Goal: Check status: Check status

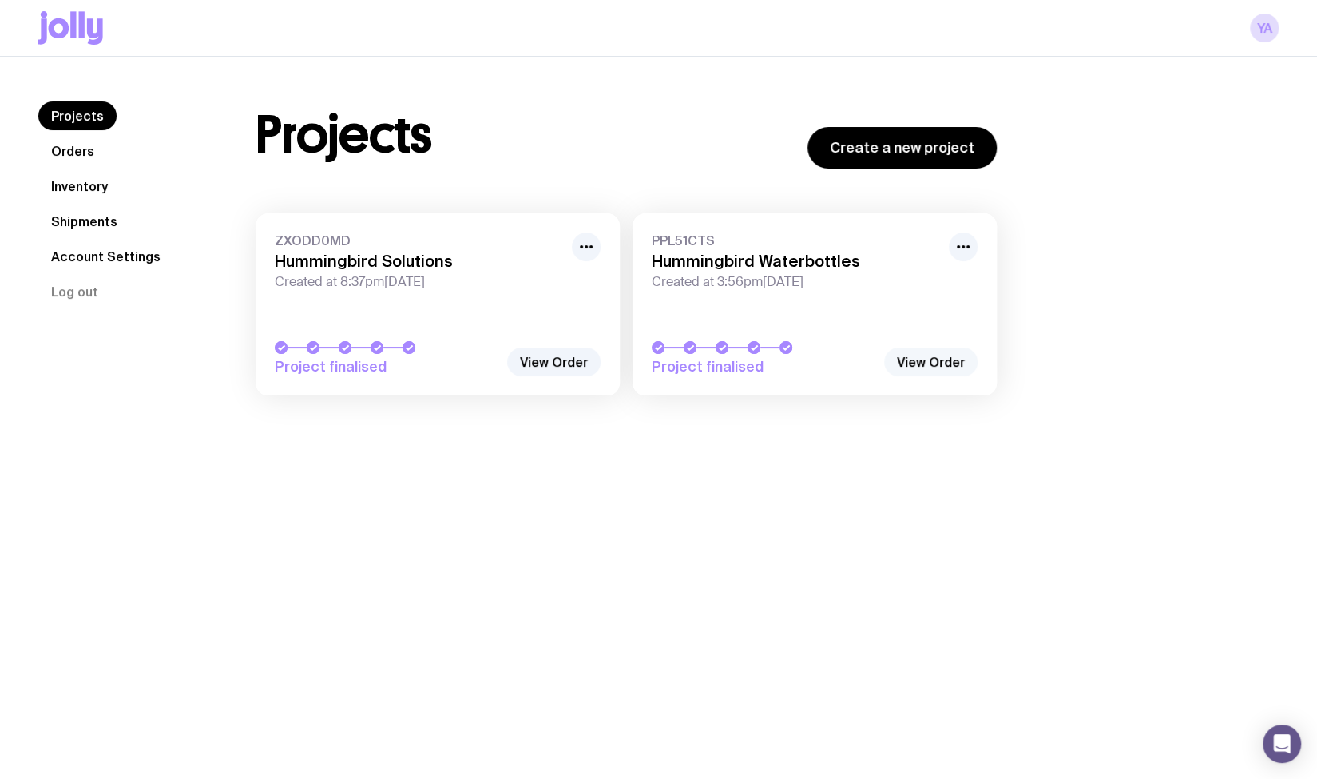
click at [917, 355] on link "View Order" at bounding box center [930, 361] width 93 height 29
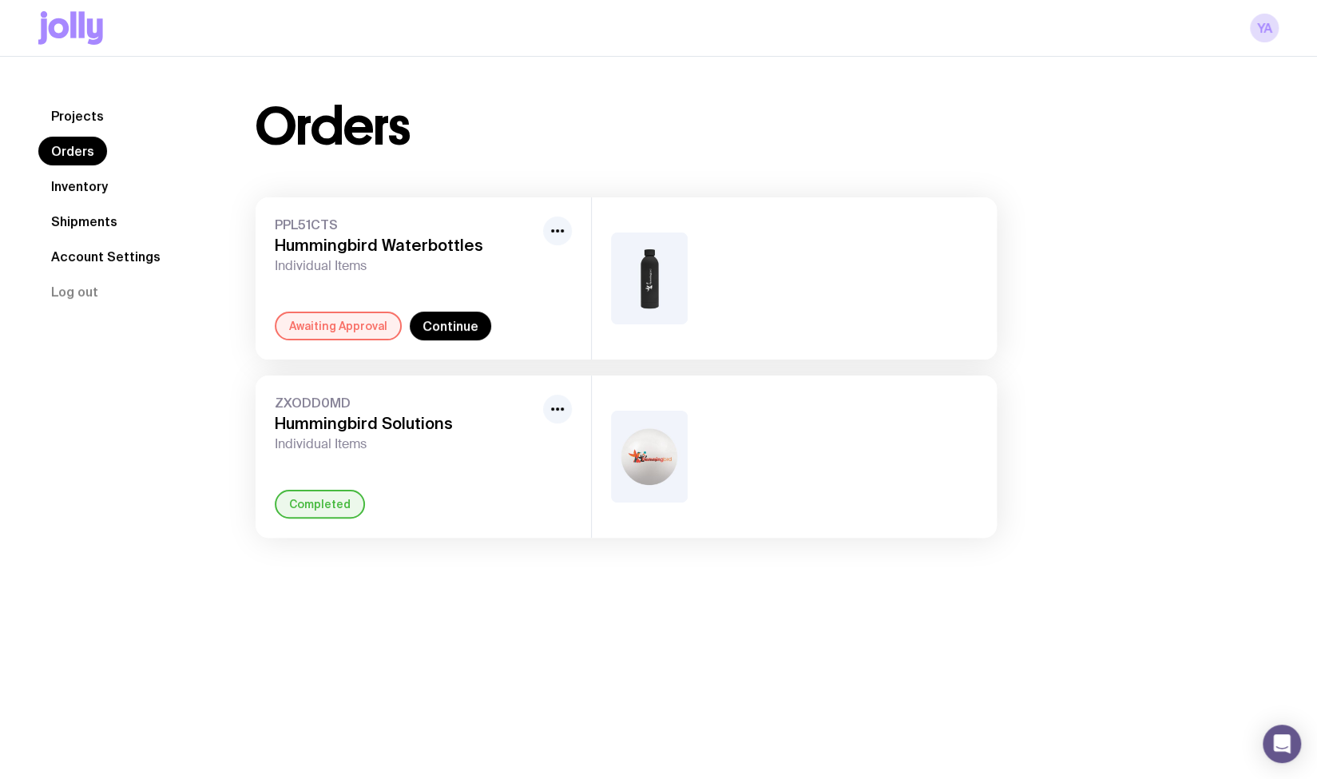
click at [313, 443] on span "Individual Items" at bounding box center [406, 444] width 262 height 16
click at [61, 116] on link "Projects" at bounding box center [77, 115] width 78 height 29
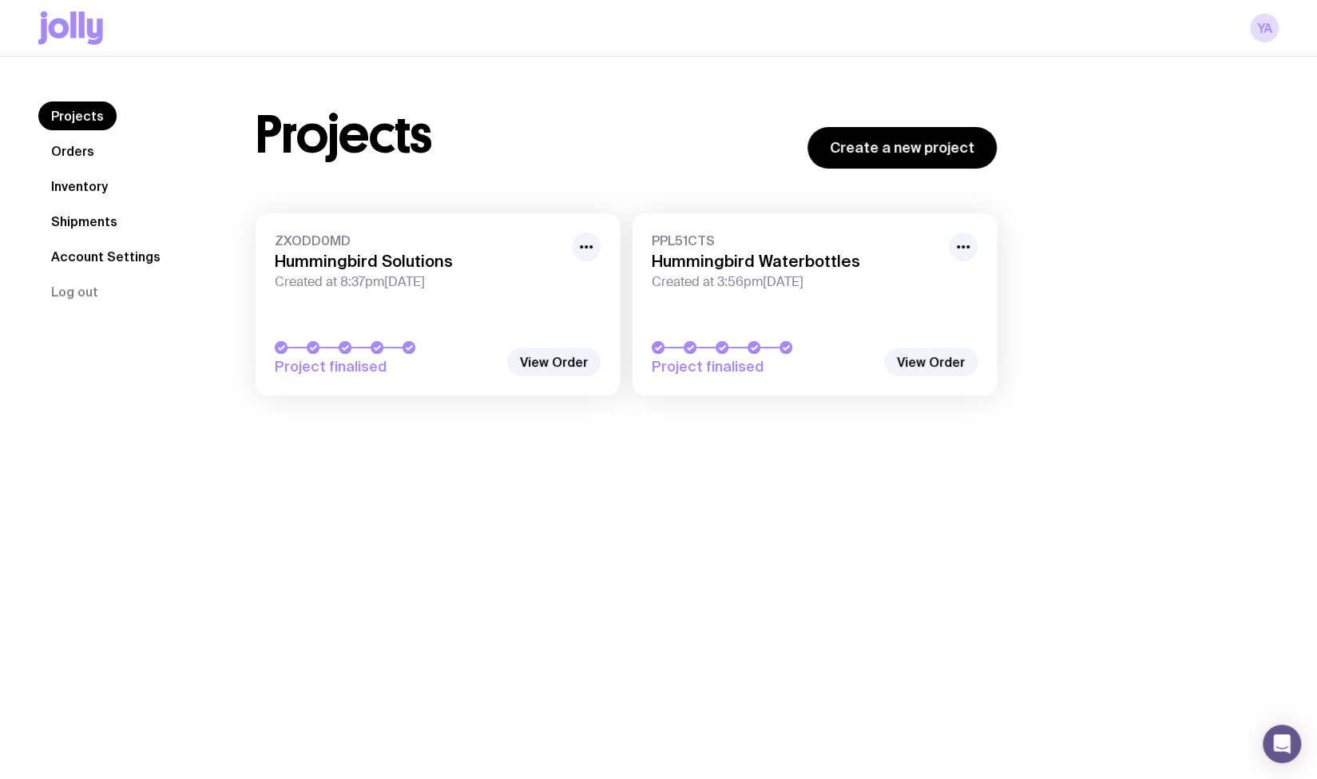
click at [340, 319] on link "ZXODD0MD Hummingbird Solutions Created at 8:37pm[DATE] Project finalised" at bounding box center [438, 304] width 364 height 182
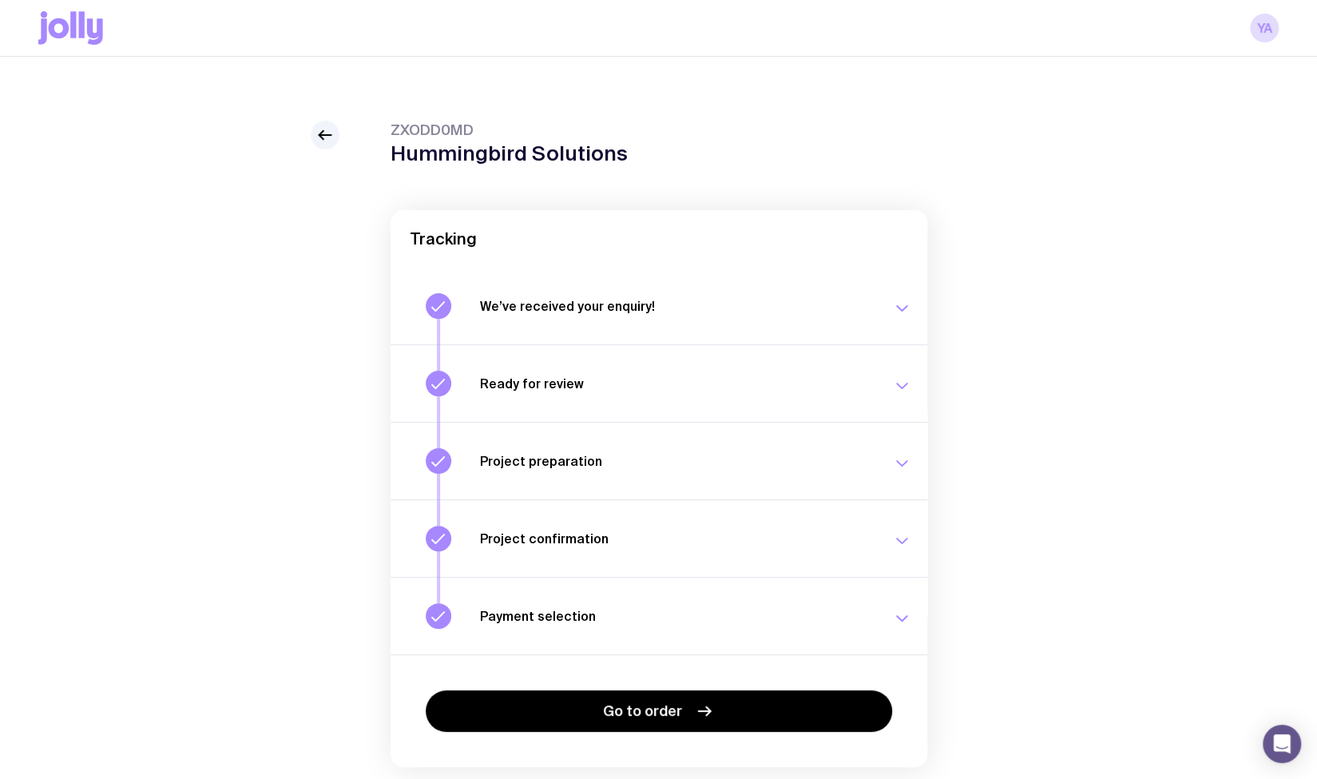
scroll to position [56, 0]
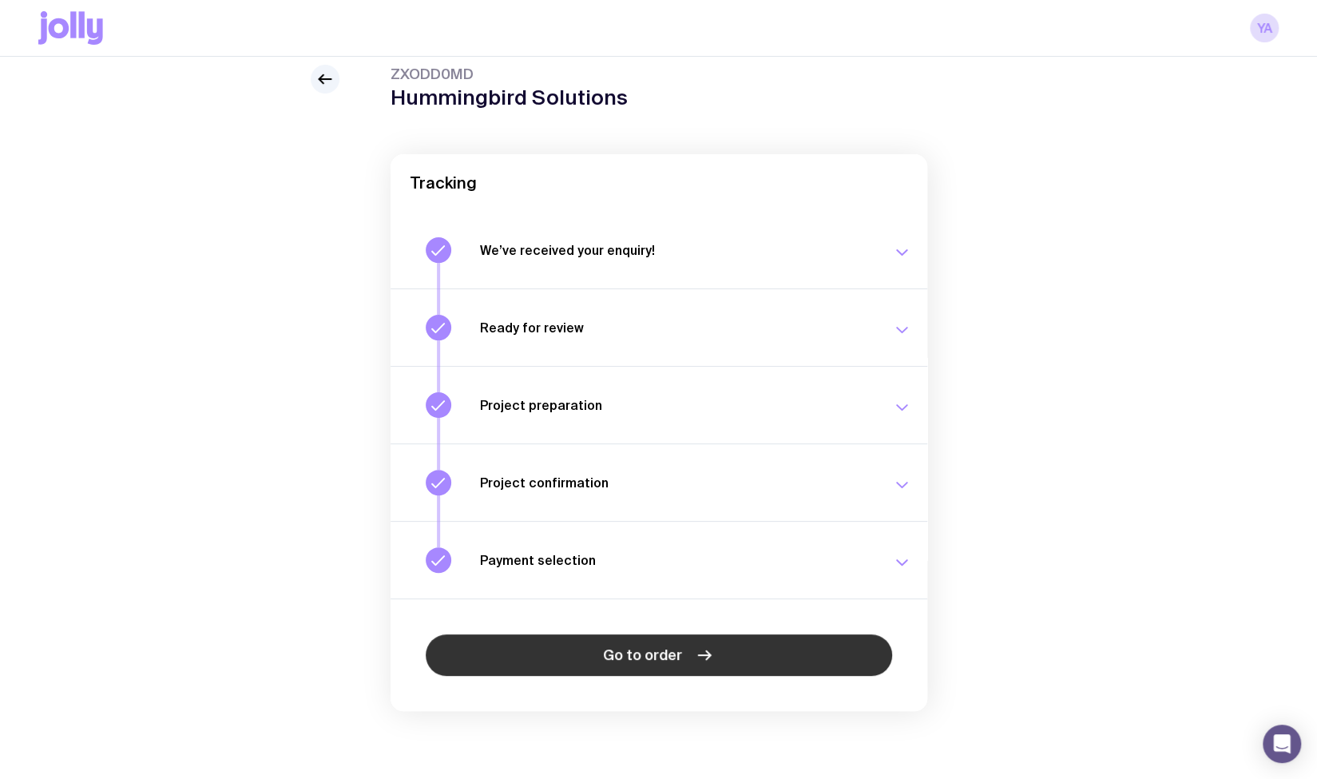
click at [607, 641] on link "Go to order" at bounding box center [659, 655] width 466 height 42
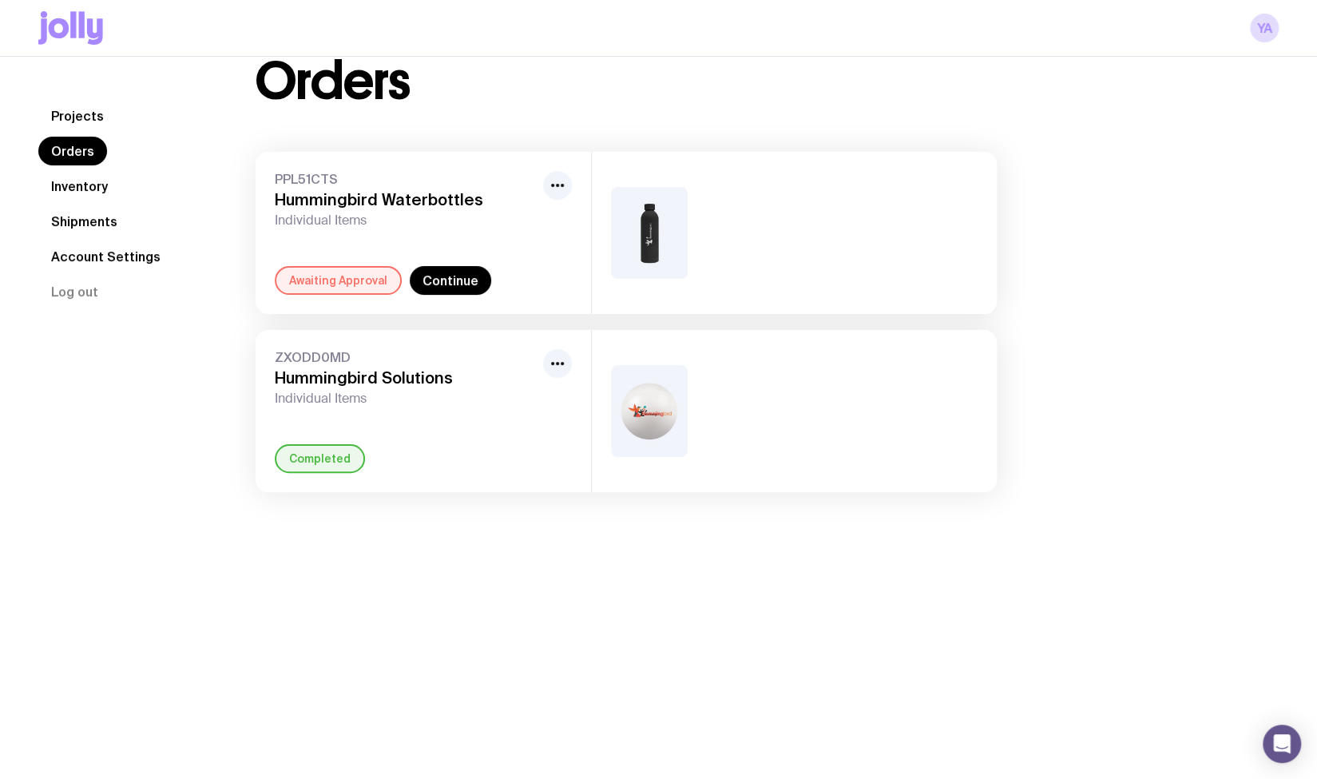
scroll to position [46, 0]
click at [549, 362] on icon "button" at bounding box center [557, 362] width 19 height 19
click at [309, 467] on div "Completed" at bounding box center [320, 457] width 90 height 29
click at [72, 226] on link "Shipments" at bounding box center [84, 221] width 92 height 29
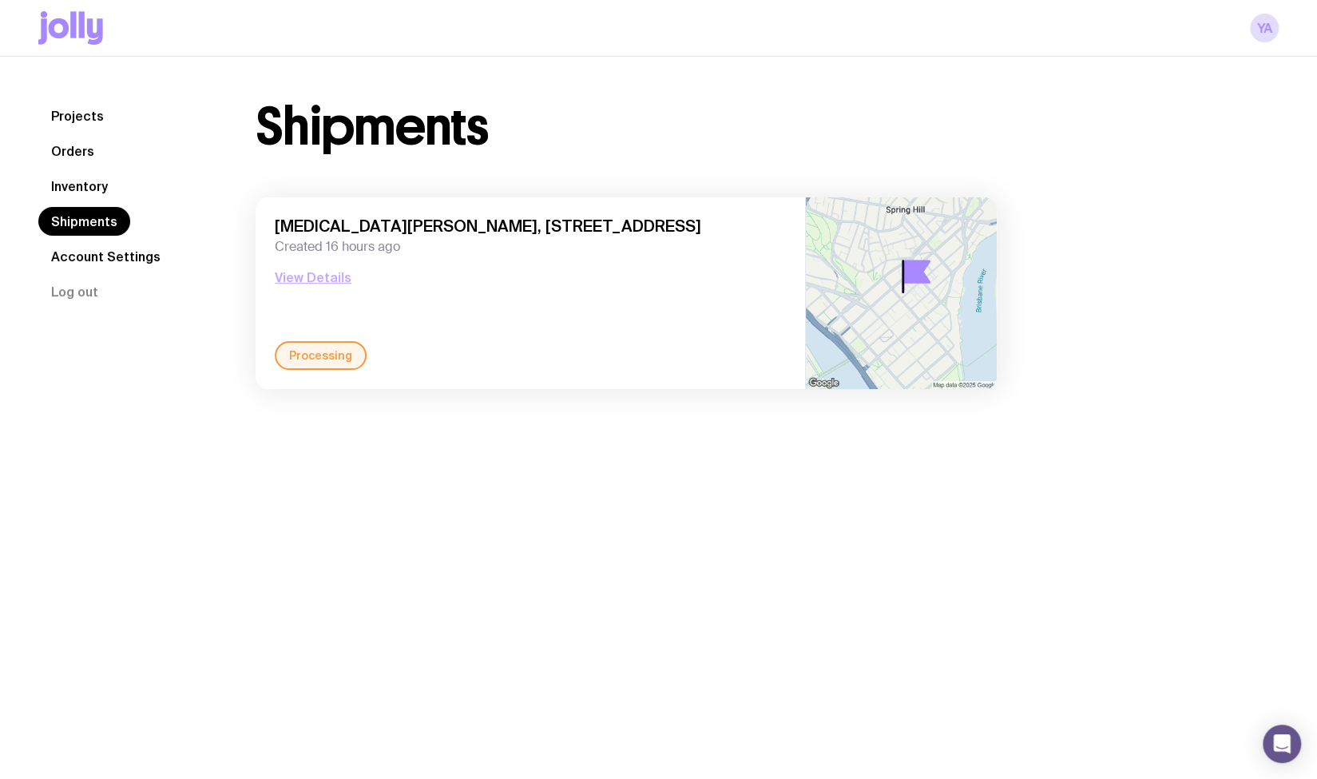
click at [320, 268] on button "View Details" at bounding box center [313, 277] width 77 height 19
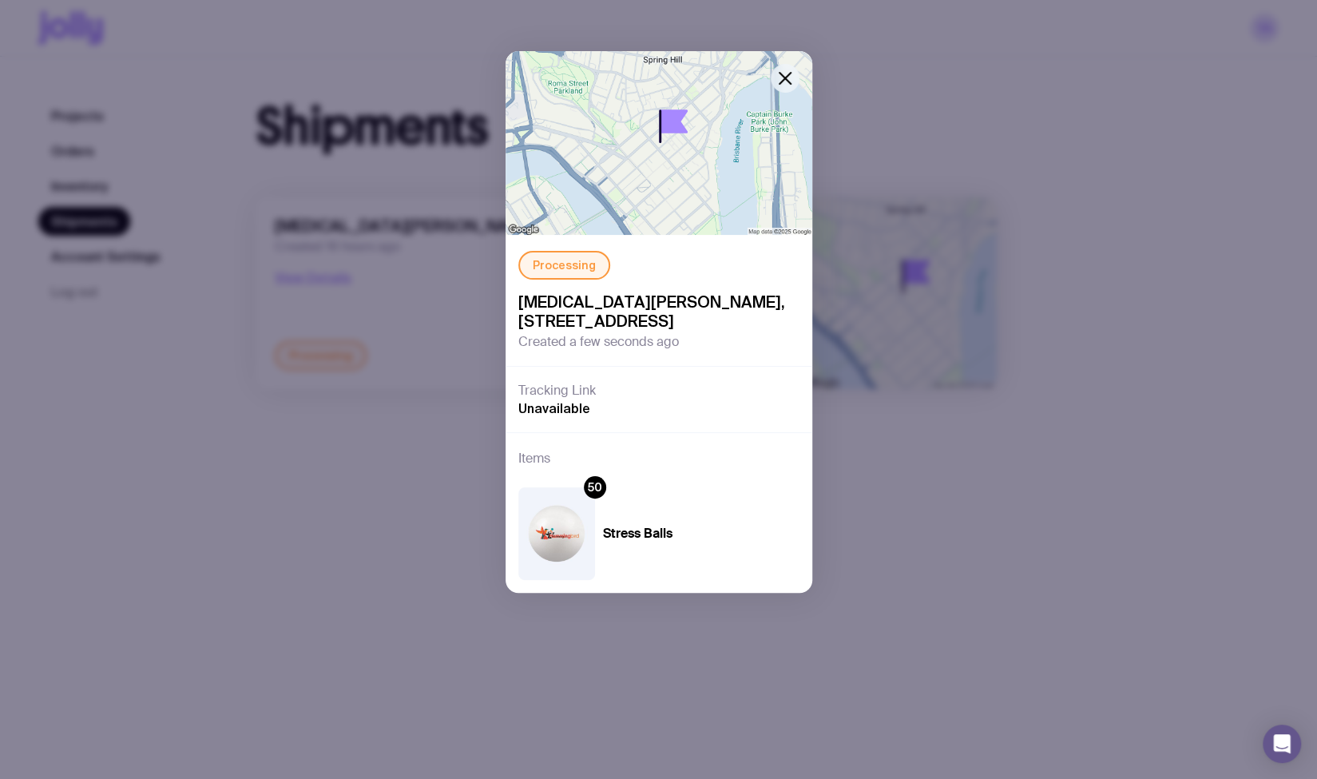
click at [780, 73] on icon "button" at bounding box center [785, 78] width 11 height 11
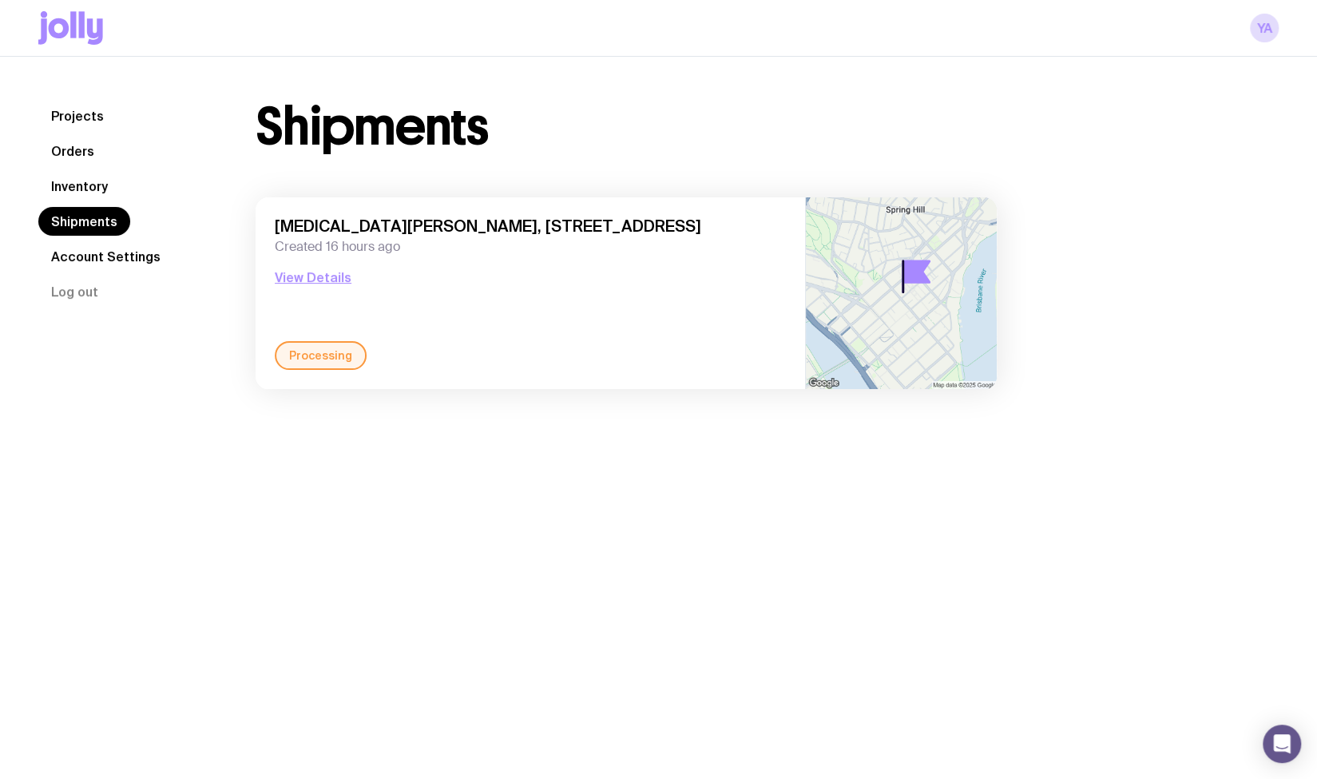
click at [98, 191] on link "Inventory" at bounding box center [79, 186] width 82 height 29
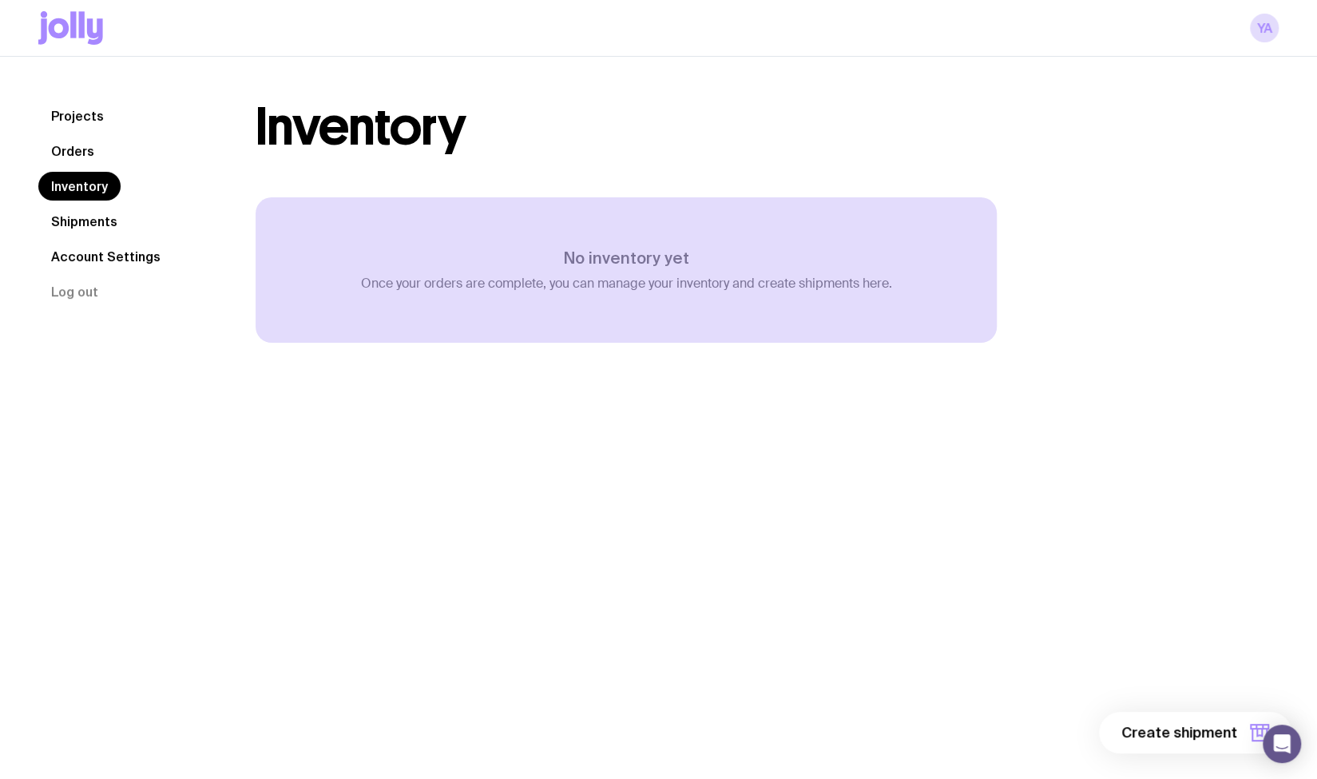
click at [69, 113] on link "Projects" at bounding box center [77, 115] width 78 height 29
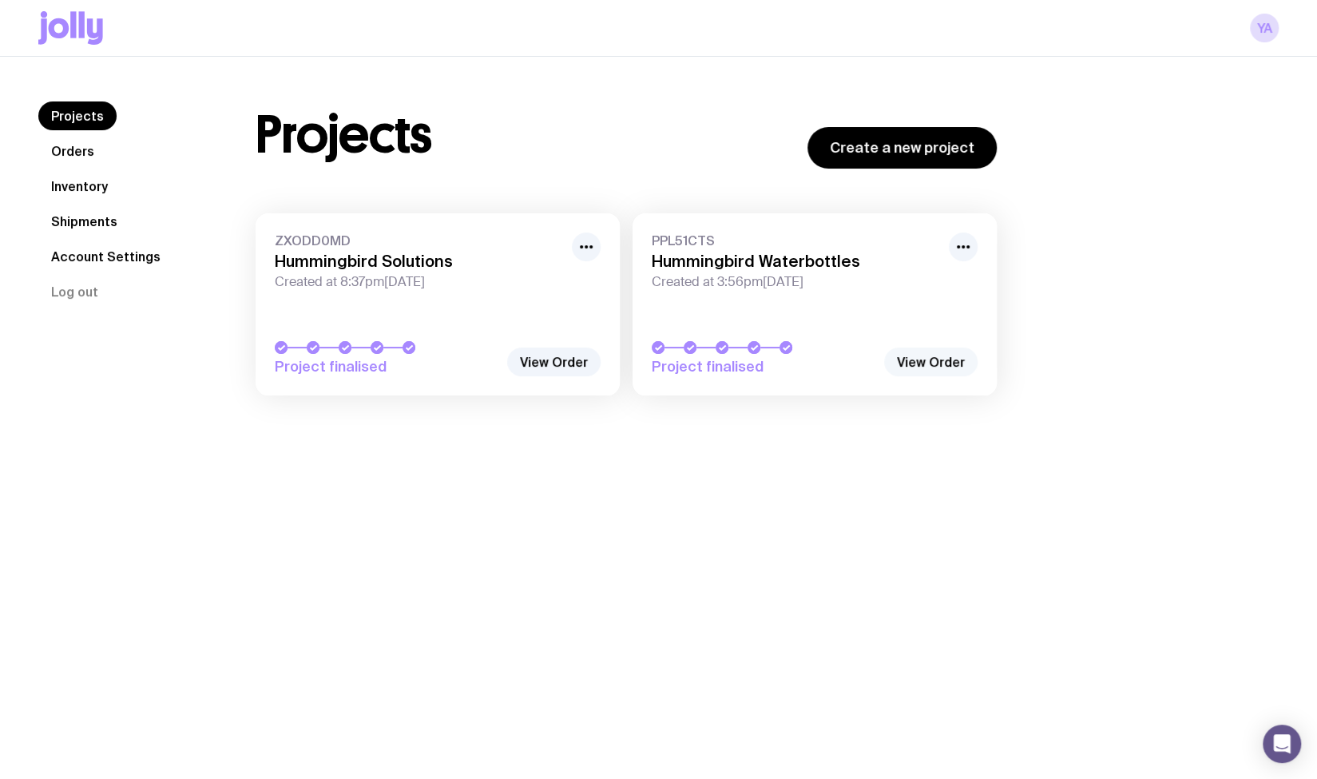
click at [931, 362] on link "View Order" at bounding box center [930, 361] width 93 height 29
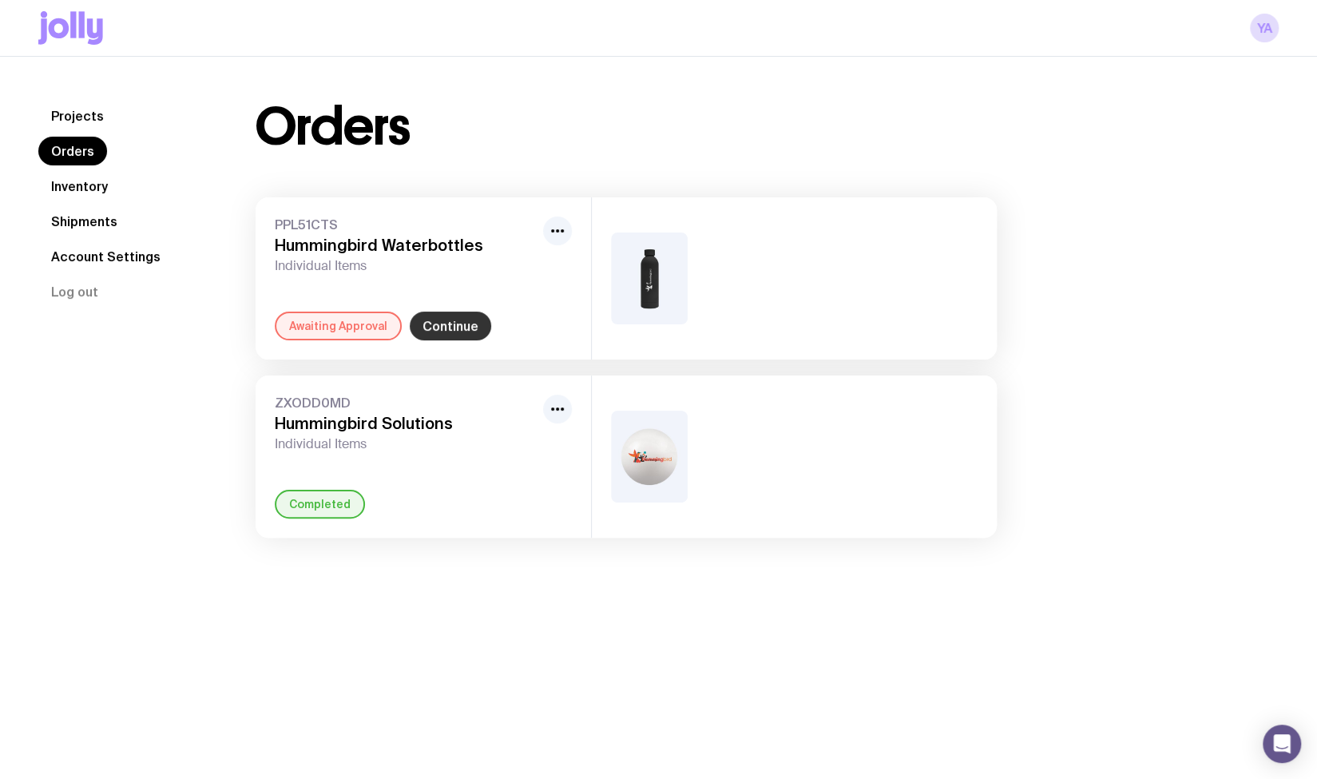
click at [468, 325] on link "Continue" at bounding box center [450, 326] width 81 height 29
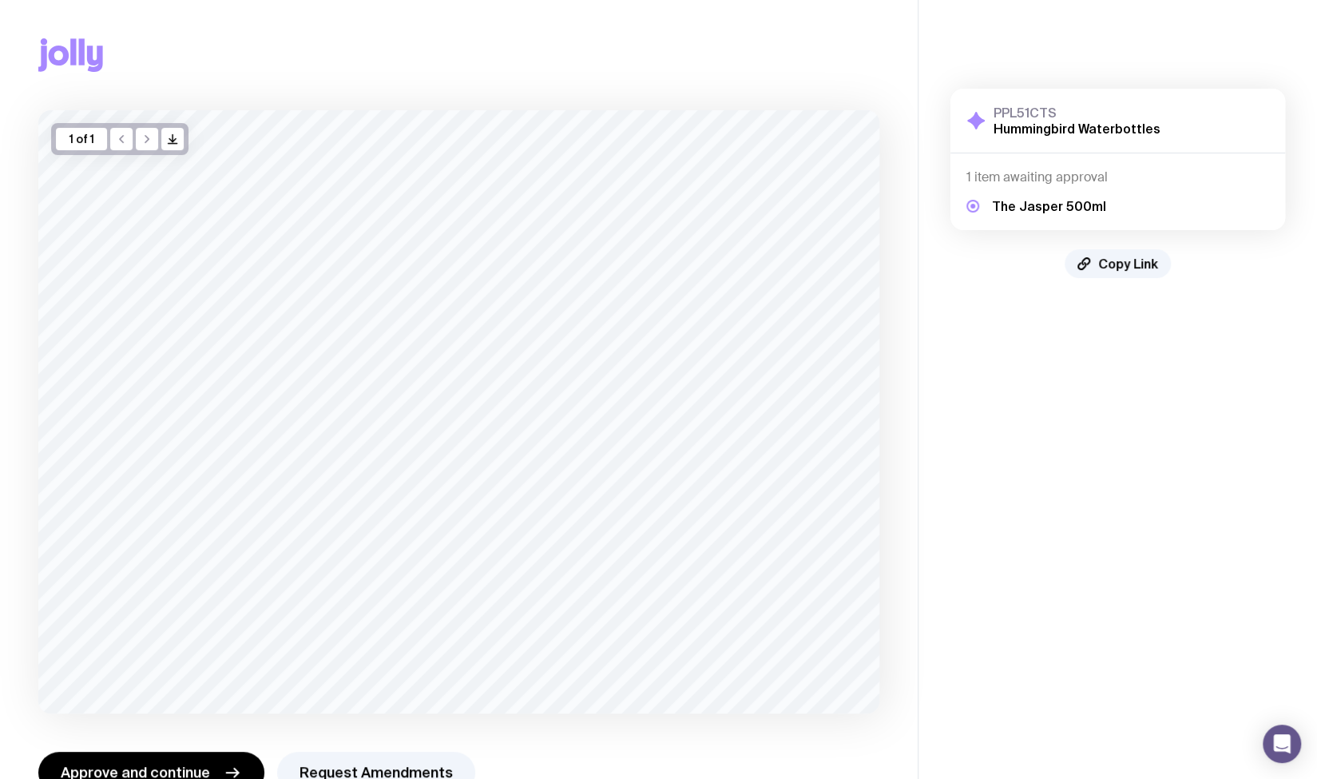
scroll to position [46, 0]
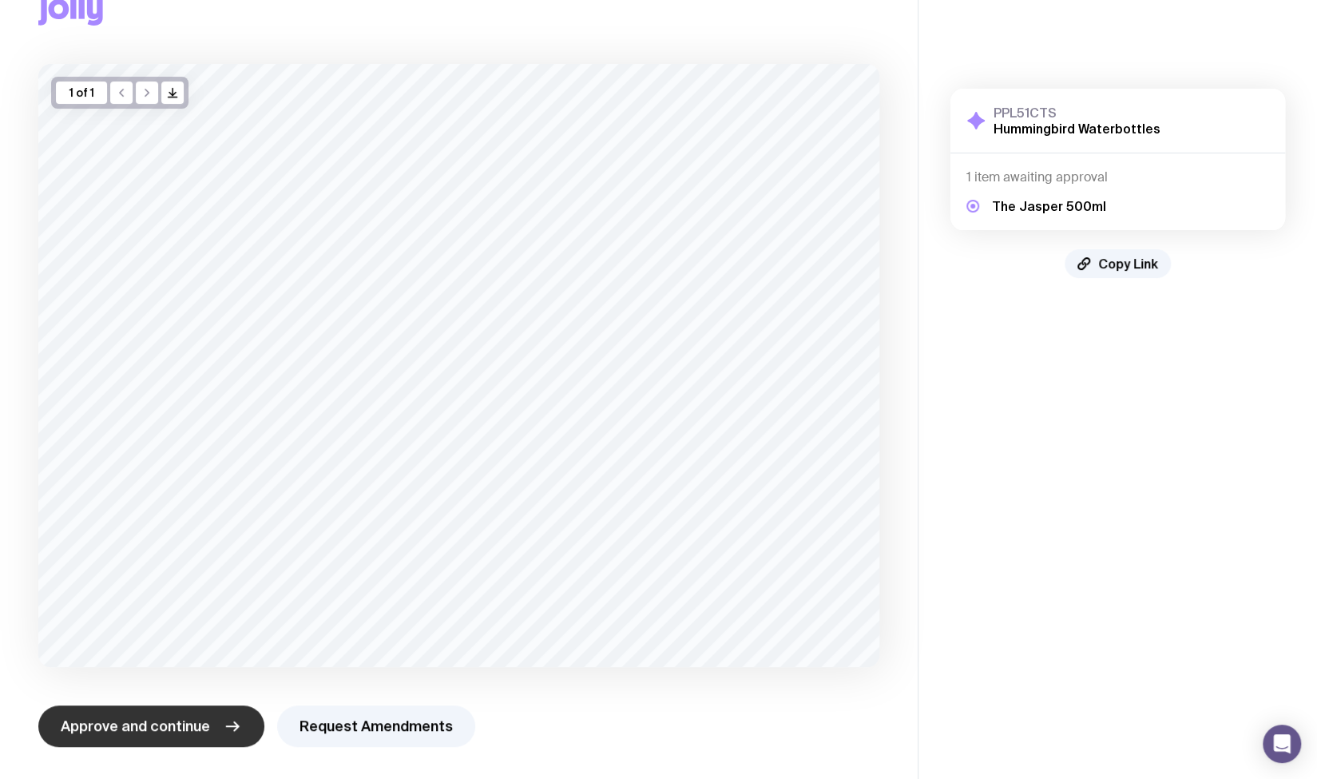
click at [115, 724] on span "Approve and continue" at bounding box center [135, 726] width 149 height 19
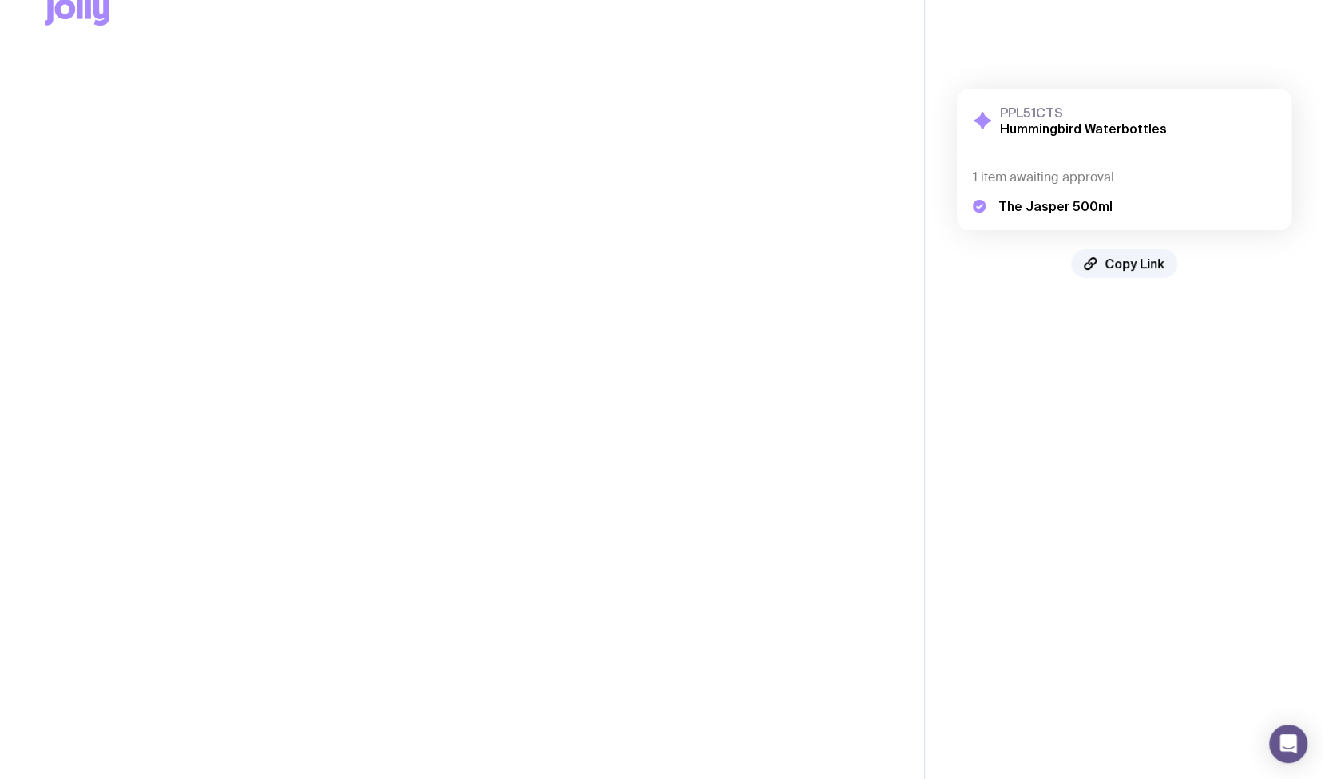
scroll to position [0, 0]
